Goal: Complete application form

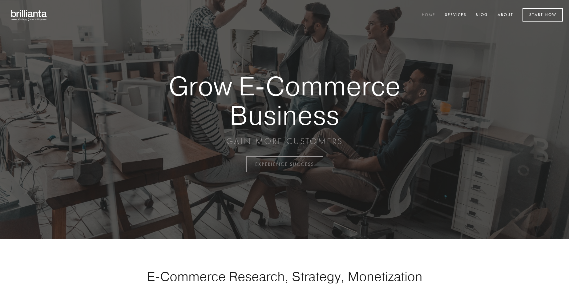
scroll to position [1615, 0]
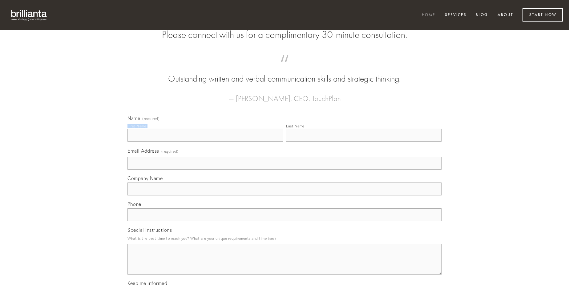
type input "[PERSON_NAME] MD"
click at [364, 142] on input "Last Name" at bounding box center [364, 135] width 156 height 13
type input "[PERSON_NAME] MD"
click at [285, 170] on input "Email Address (required)" at bounding box center [285, 163] width 314 height 13
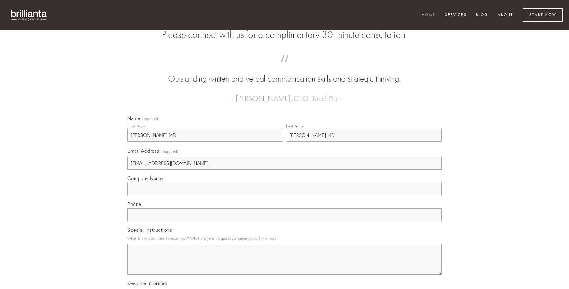
type input "[EMAIL_ADDRESS][DOMAIN_NAME]"
click at [285, 196] on input "Company Name" at bounding box center [285, 189] width 314 height 13
type input "cunae"
click at [285, 222] on input "text" at bounding box center [285, 215] width 314 height 13
click at [285, 265] on textarea "Special Instructions" at bounding box center [285, 259] width 314 height 31
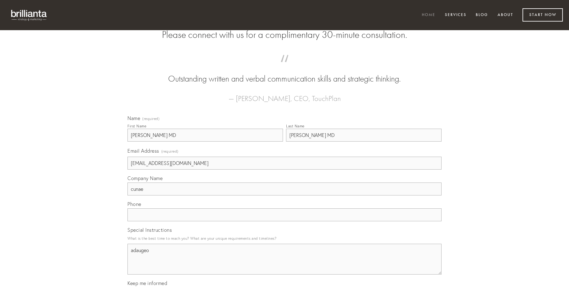
type textarea "adaugeo"
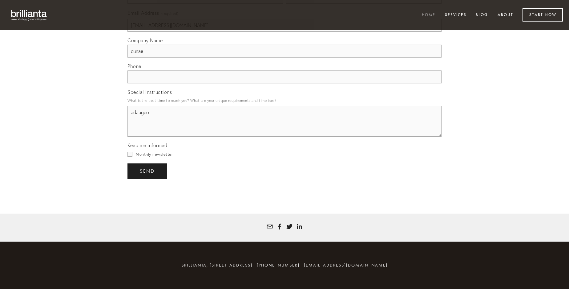
click at [148, 171] on span "send" at bounding box center [147, 172] width 15 height 6
